Goal: Task Accomplishment & Management: Use online tool/utility

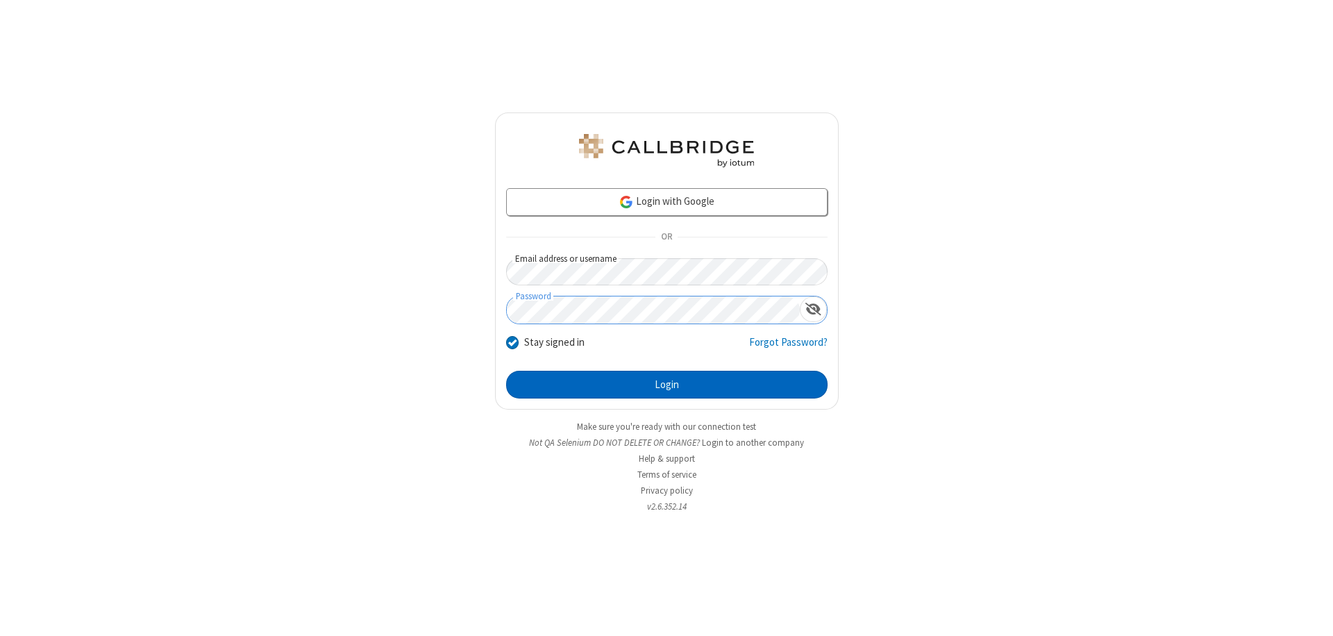
click at [667, 385] on button "Login" at bounding box center [667, 385] width 322 height 28
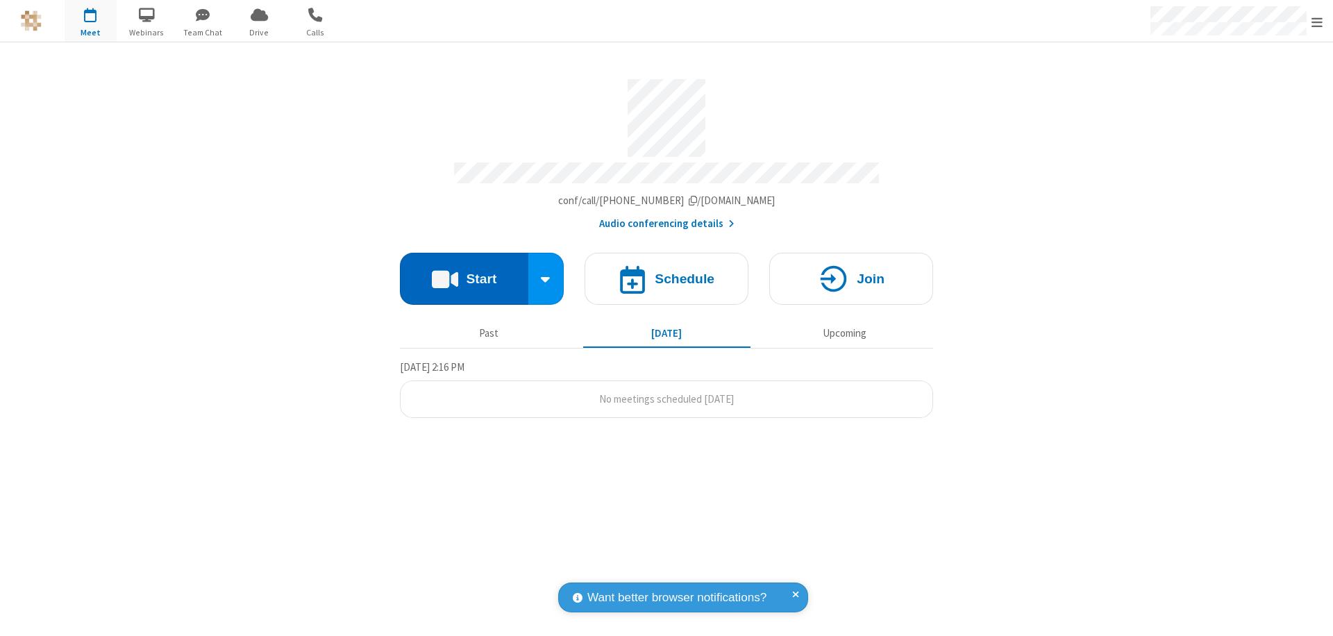
click at [464, 272] on button "Start" at bounding box center [464, 279] width 128 height 52
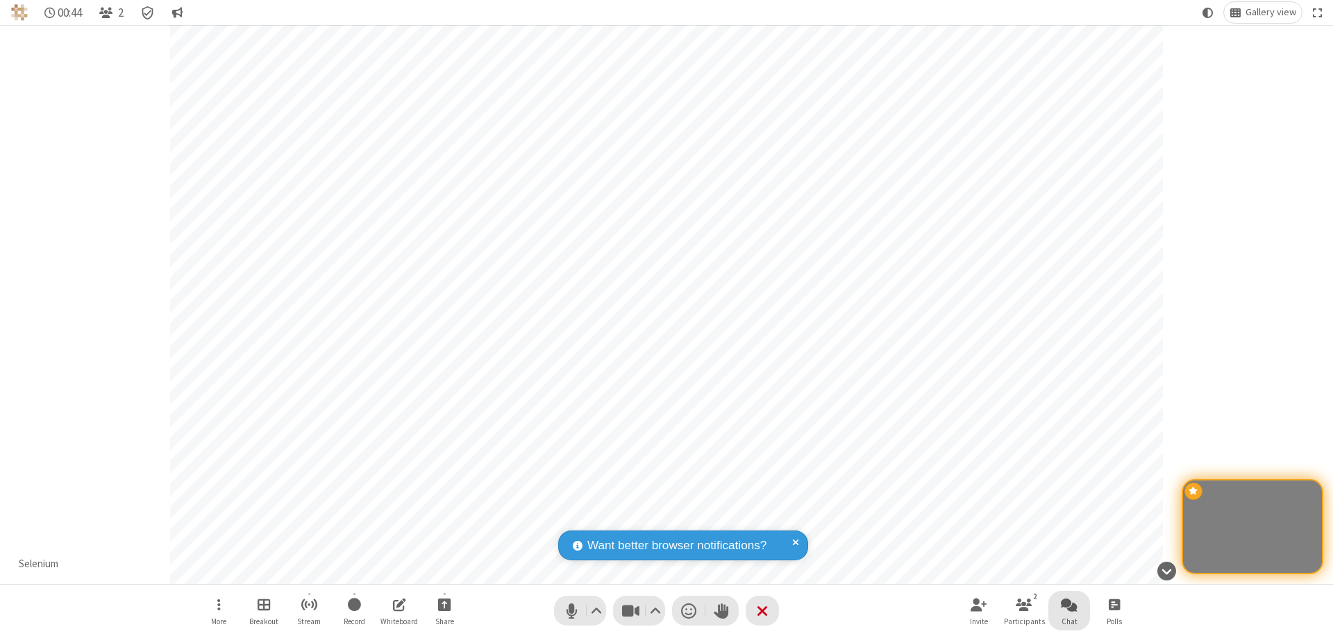
click at [1070, 604] on span "Open chat" at bounding box center [1069, 604] width 17 height 17
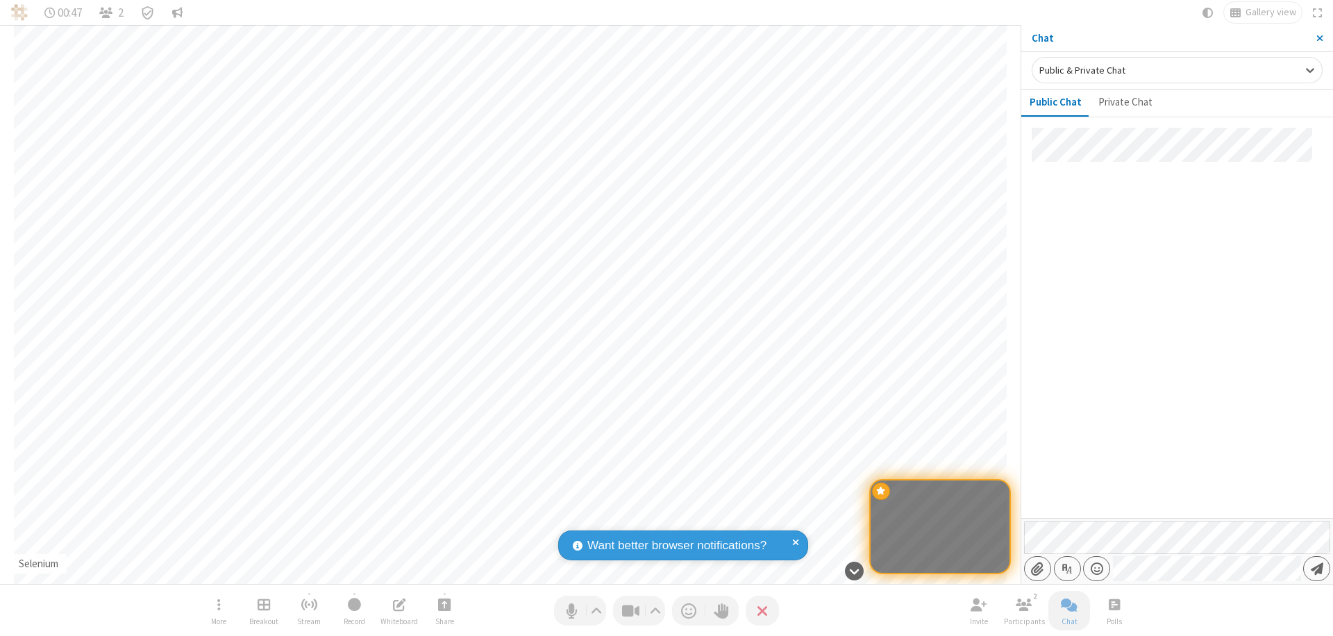
click at [1317, 569] on span "Send message" at bounding box center [1317, 569] width 13 height 14
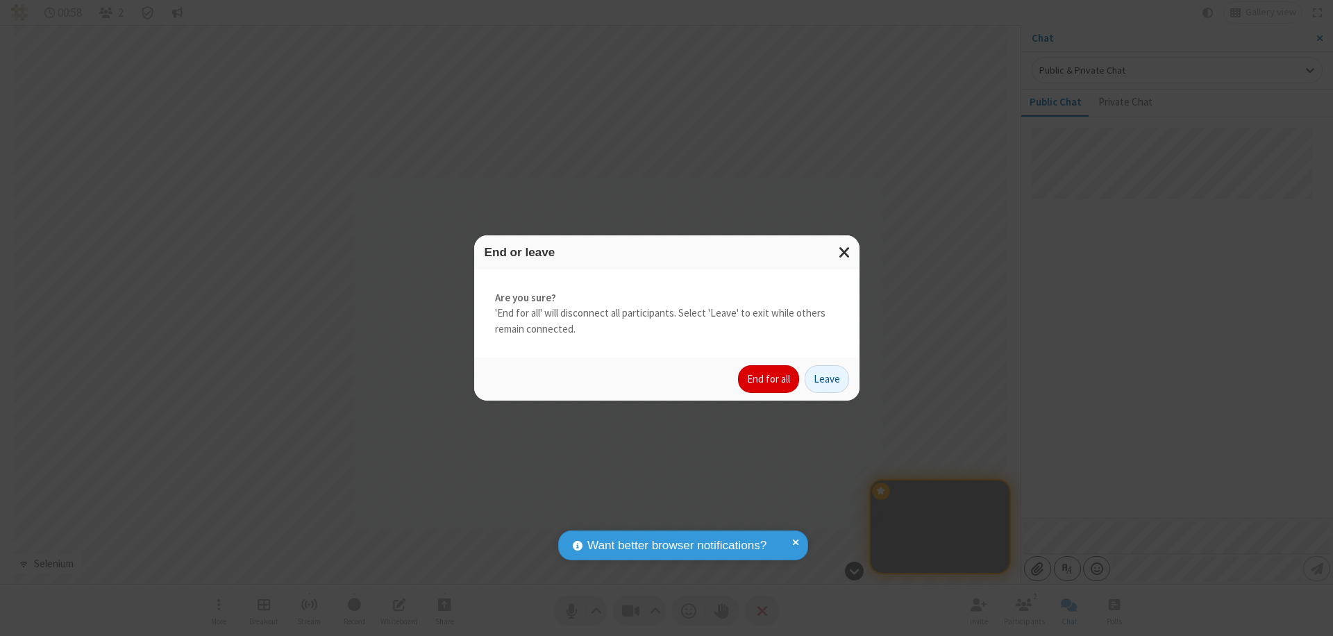
click at [769, 379] on button "End for all" at bounding box center [768, 379] width 61 height 28
